Goal: Information Seeking & Learning: Learn about a topic

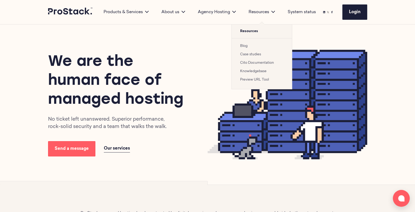
click at [249, 54] on link "Case studies" at bounding box center [250, 54] width 21 height 3
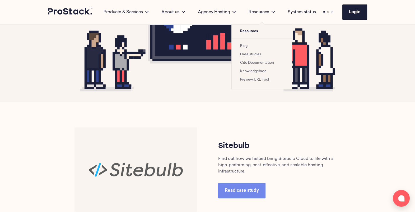
scroll to position [148, 0]
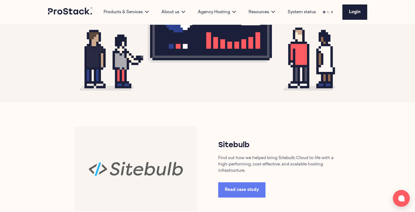
click at [253, 189] on span "Read case study" at bounding box center [242, 190] width 34 height 4
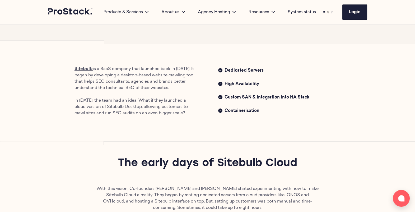
scroll to position [186, 0]
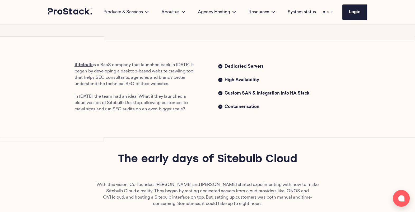
click at [252, 130] on div "Sitebulb is a SaaS company that launched back in [DATE]. It began by developing…" at bounding box center [207, 87] width 361 height 101
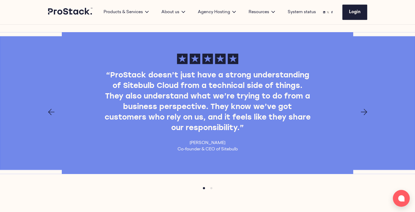
scroll to position [1011, 0]
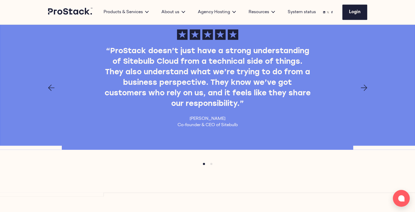
click at [365, 86] on icon "Next page" at bounding box center [363, 88] width 6 height 6
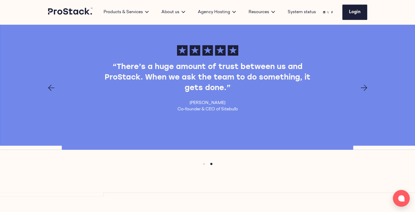
click at [362, 88] on icon "Next page" at bounding box center [363, 88] width 6 height 6
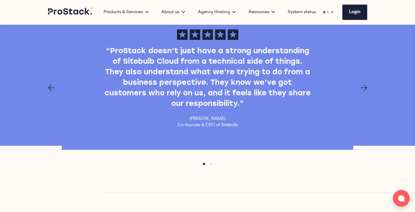
click at [362, 88] on icon "Next page" at bounding box center [363, 88] width 6 height 6
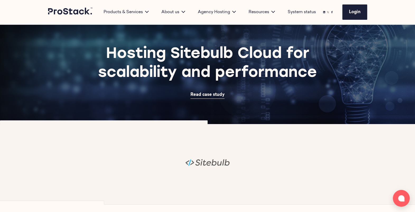
scroll to position [21, 0]
click at [204, 96] on span "Read case study" at bounding box center [207, 95] width 34 height 4
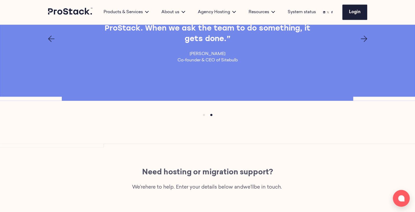
scroll to position [1060, 0]
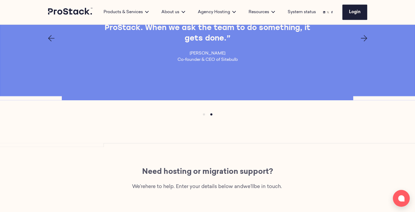
click at [362, 37] on icon "Next page" at bounding box center [363, 38] width 6 height 6
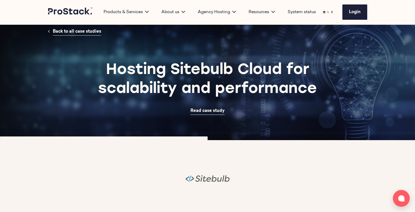
scroll to position [0, 0]
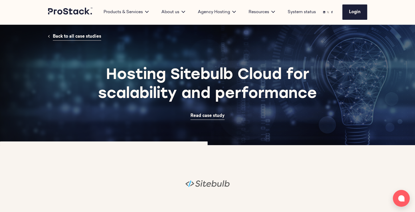
click at [83, 39] on span "Back to all case studies" at bounding box center [77, 37] width 48 height 4
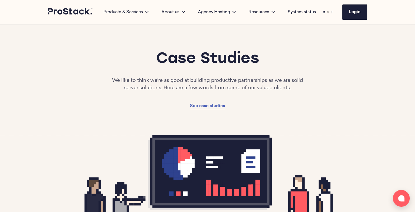
click at [79, 14] on icon at bounding box center [70, 11] width 45 height 7
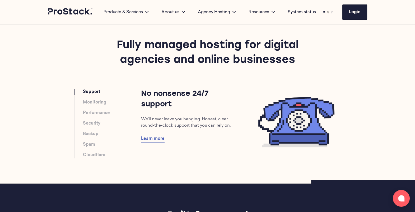
scroll to position [264, 0]
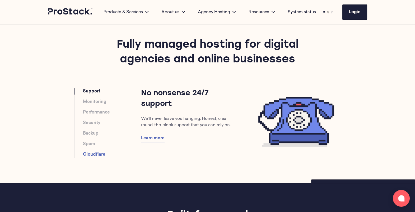
click at [96, 155] on link "Cloudflare" at bounding box center [94, 155] width 22 height 6
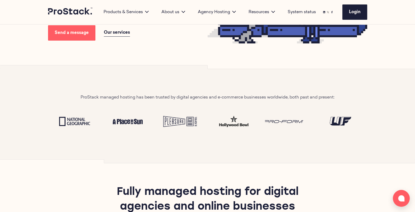
scroll to position [0, 0]
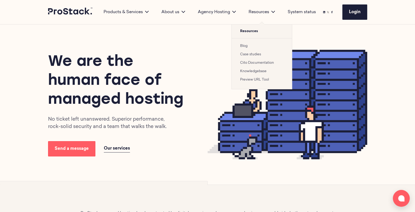
click at [251, 54] on link "Case studies" at bounding box center [250, 54] width 21 height 3
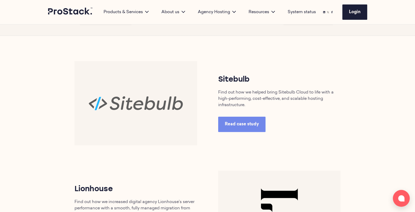
scroll to position [213, 0]
click at [256, 121] on link "Read case study" at bounding box center [241, 124] width 47 height 15
